Goal: Transaction & Acquisition: Purchase product/service

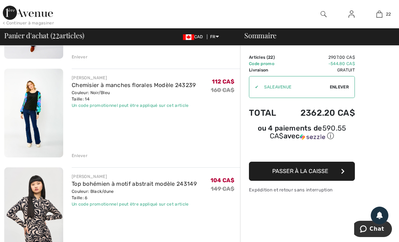
scroll to position [1509, 0]
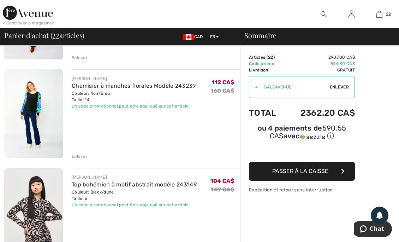
click at [32, 15] on img at bounding box center [28, 13] width 50 height 14
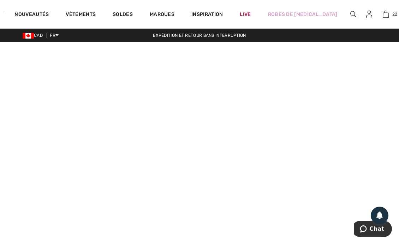
click at [84, 18] on link "Vêtements" at bounding box center [81, 14] width 30 height 7
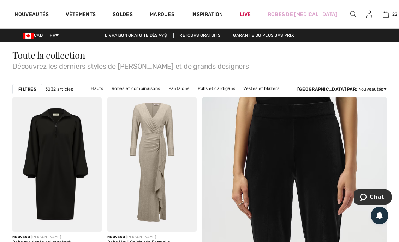
click at [383, 16] on img at bounding box center [386, 14] width 6 height 8
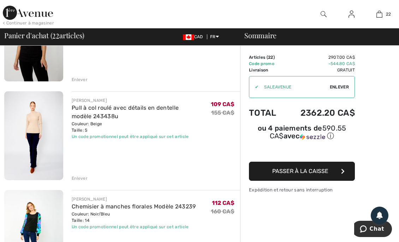
scroll to position [1389, 0]
click at [48, 132] on img at bounding box center [33, 135] width 59 height 89
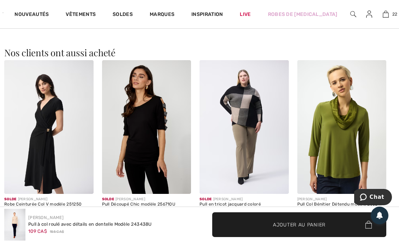
scroll to position [447, 0]
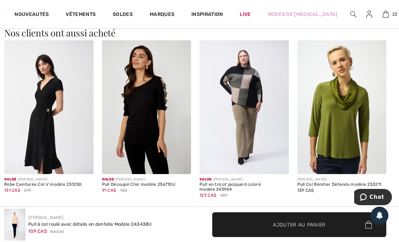
click at [285, 165] on img at bounding box center [244, 107] width 89 height 134
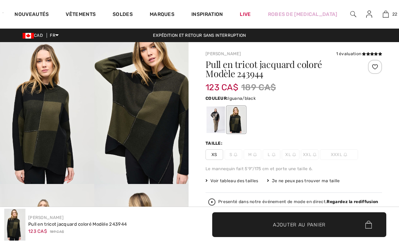
click at [213, 166] on div "Le mannequin fait 5'9"/175 cm et porte une taille 6." at bounding box center [294, 168] width 177 height 6
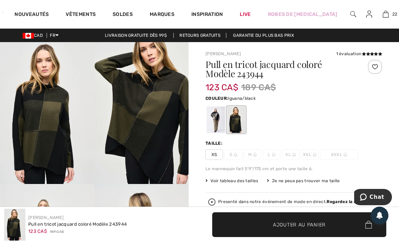
click at [385, 11] on link "22" at bounding box center [385, 14] width 15 height 8
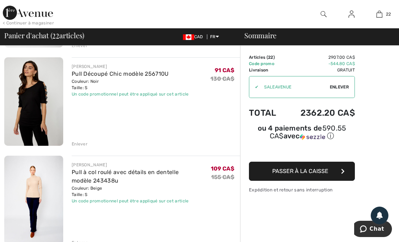
scroll to position [1324, 0]
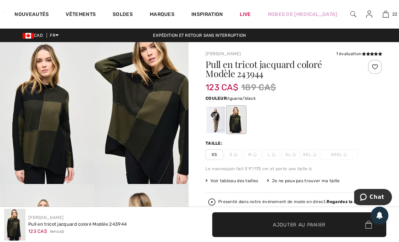
click at [346, 12] on div at bounding box center [353, 14] width 15 height 28
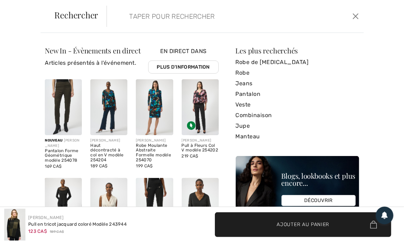
click at [150, 18] on input "search" at bounding box center [209, 16] width 170 height 21
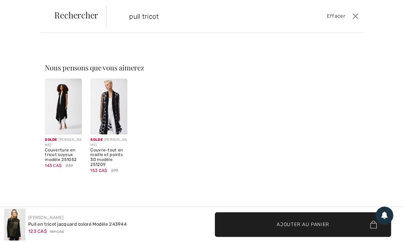
type input "pull tricot"
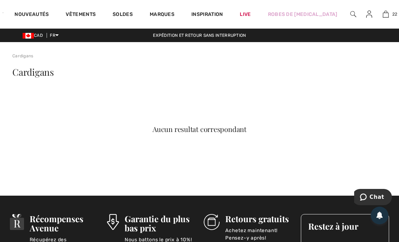
click at [126, 13] on link "Soldes" at bounding box center [123, 14] width 20 height 7
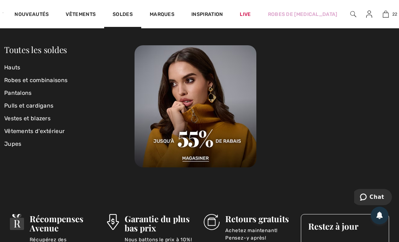
click at [47, 105] on link "Pulls et cardigans" at bounding box center [69, 105] width 130 height 13
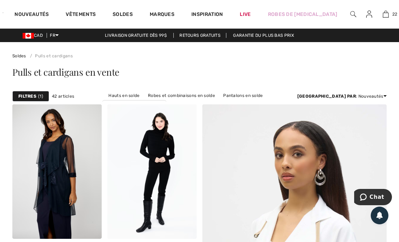
click at [210, 14] on span "Inspiration" at bounding box center [206, 14] width 31 height 7
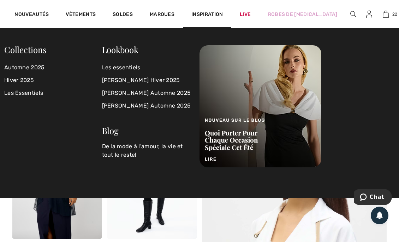
click at [350, 14] on img at bounding box center [353, 14] width 6 height 8
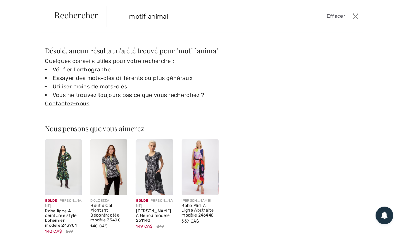
type input "motif animal"
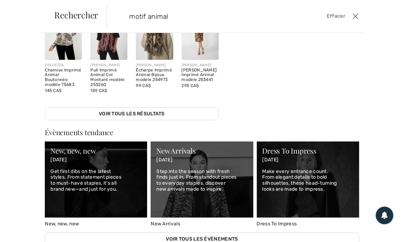
scroll to position [170, 0]
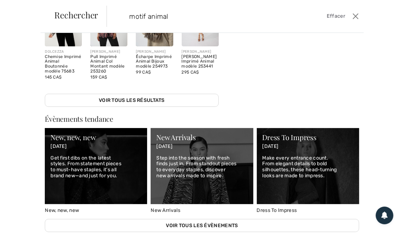
click at [148, 99] on link "Voir tous les résultats" at bounding box center [132, 100] width 174 height 13
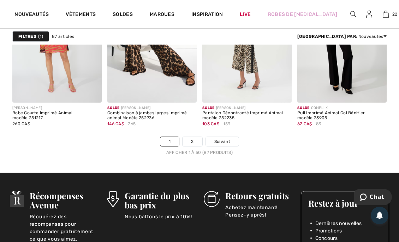
scroll to position [2660, 0]
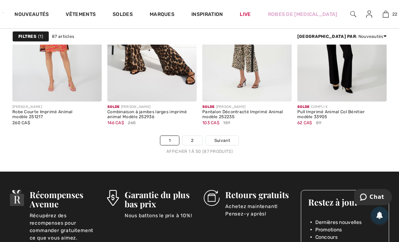
click at [232, 137] on link "Suivant" at bounding box center [222, 140] width 33 height 9
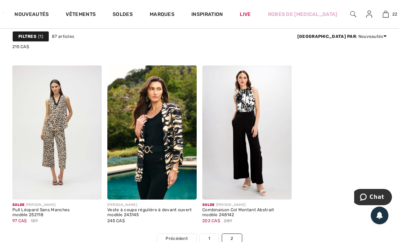
scroll to position [1977, 0]
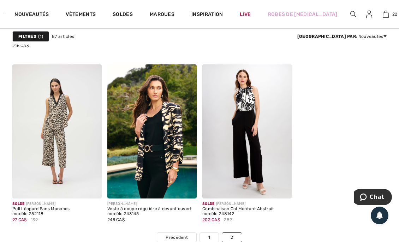
click at [246, 12] on link "Live" at bounding box center [245, 14] width 11 height 7
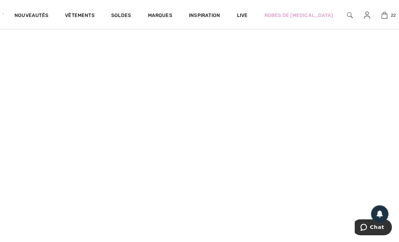
scroll to position [89, 0]
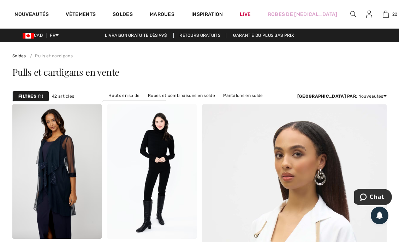
click at [383, 17] on img at bounding box center [386, 14] width 6 height 8
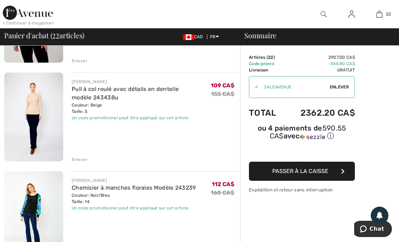
scroll to position [1407, 0]
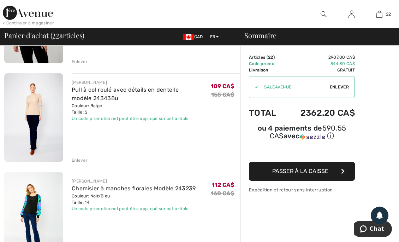
click at [25, 123] on img at bounding box center [33, 117] width 59 height 89
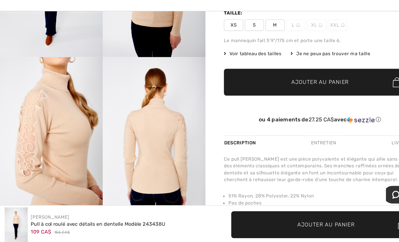
scroll to position [113, 0]
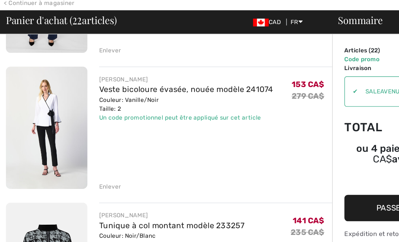
scroll to position [1903, 0]
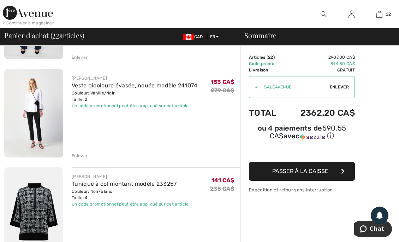
click at [31, 87] on img at bounding box center [33, 113] width 59 height 88
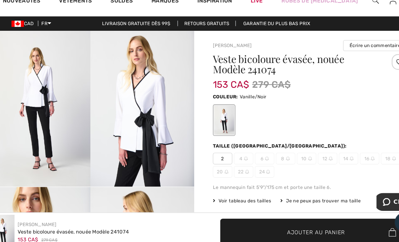
scroll to position [1, 0]
